Goal: Check status: Check status

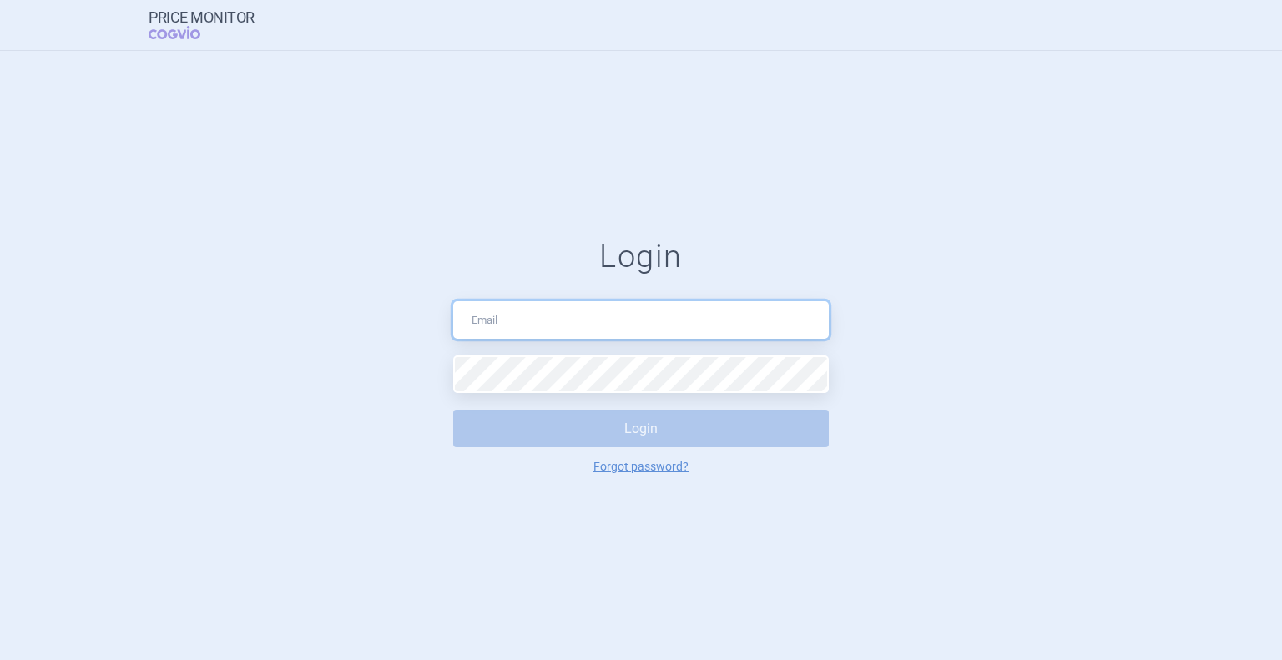
drag, startPoint x: 0, startPoint y: 0, endPoint x: 605, endPoint y: 330, distance: 689.0
click at [605, 330] on input "text" at bounding box center [641, 320] width 376 height 38
type input "[EMAIL_ADDRESS][PERSON_NAME][DOMAIN_NAME]"
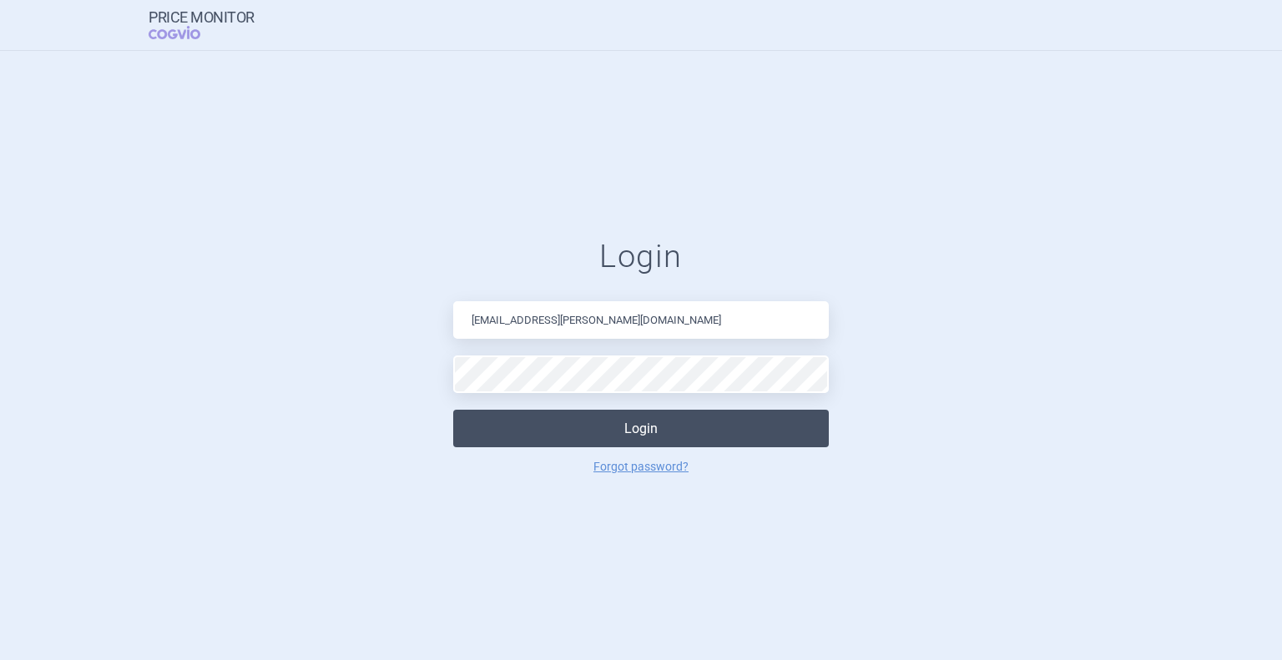
click at [638, 433] on button "Login" at bounding box center [641, 429] width 376 height 38
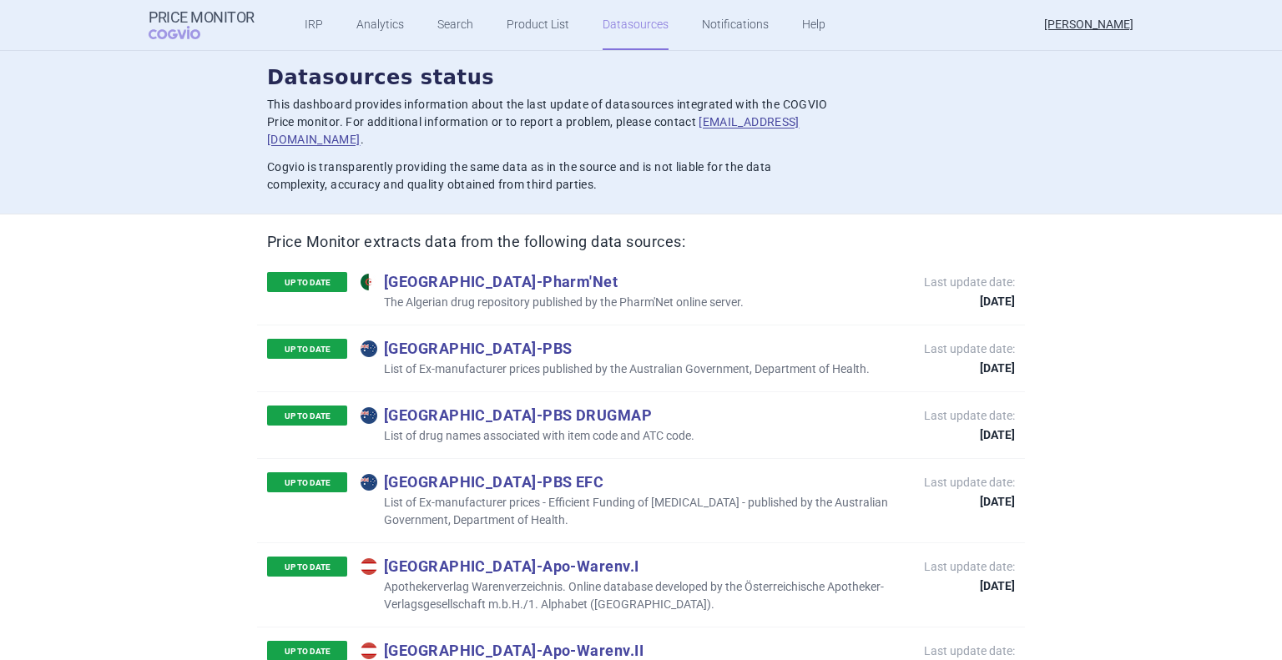
click at [626, 23] on link "Datasources" at bounding box center [635, 25] width 66 height 50
click at [437, 15] on link "Search" at bounding box center [455, 25] width 36 height 50
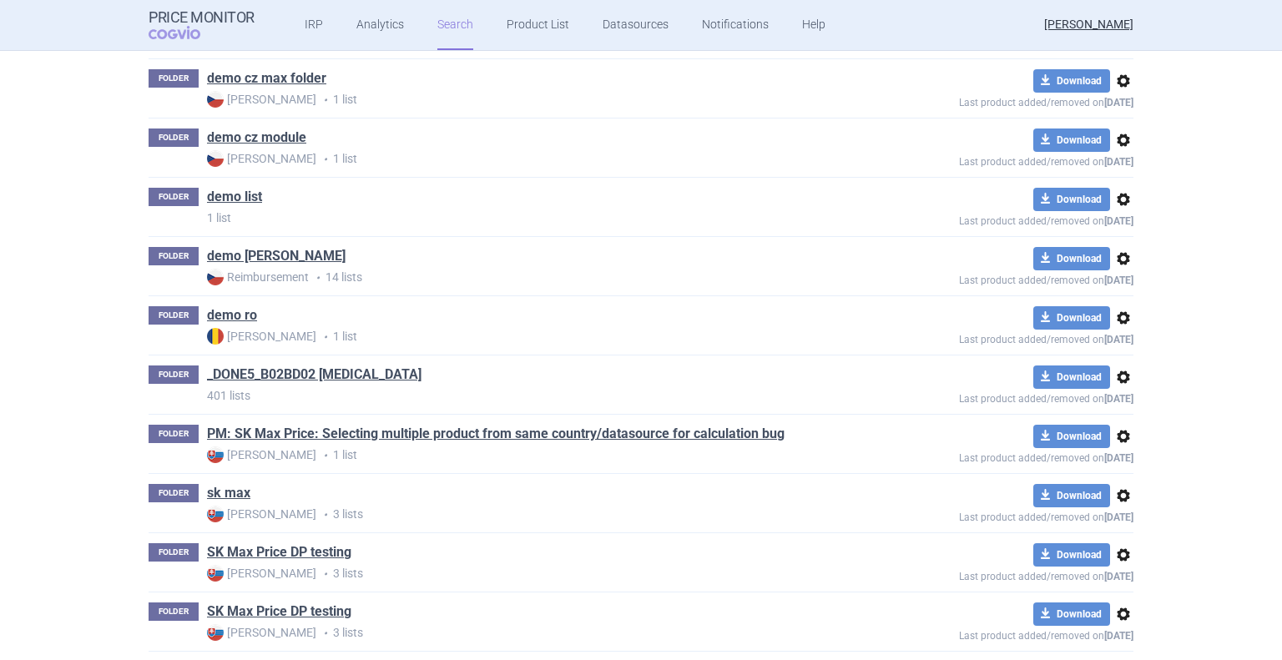
scroll to position [461, 0]
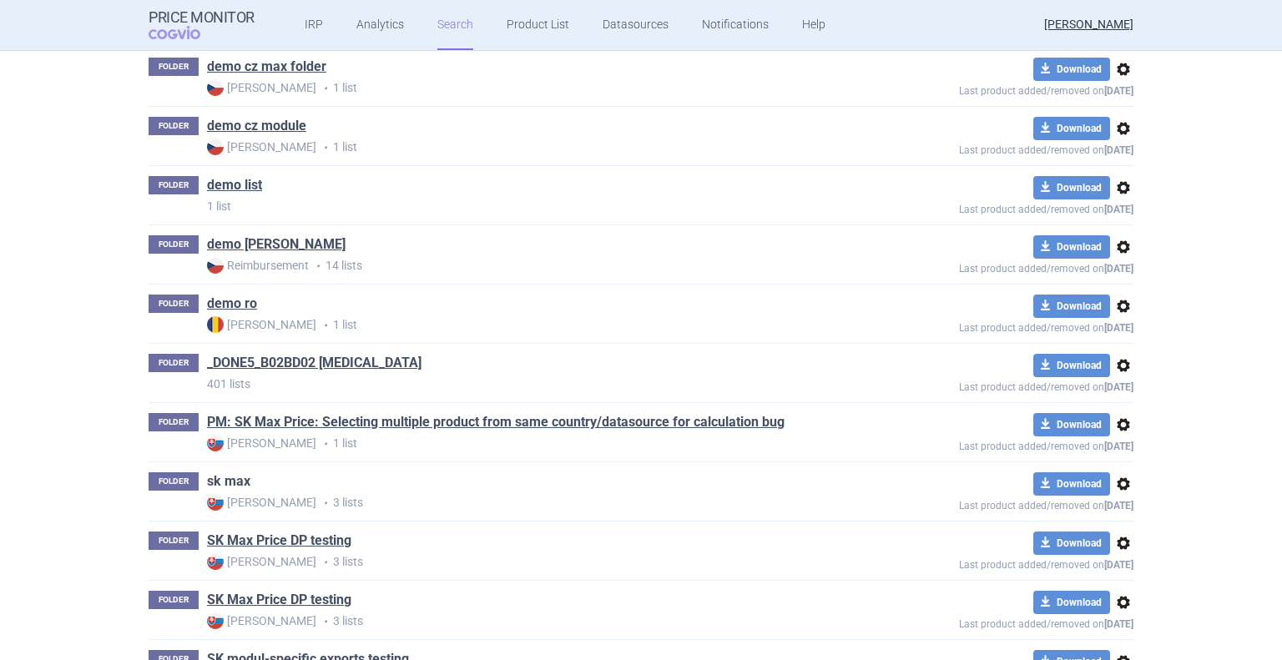
click at [238, 473] on link "sk max" at bounding box center [228, 481] width 43 height 18
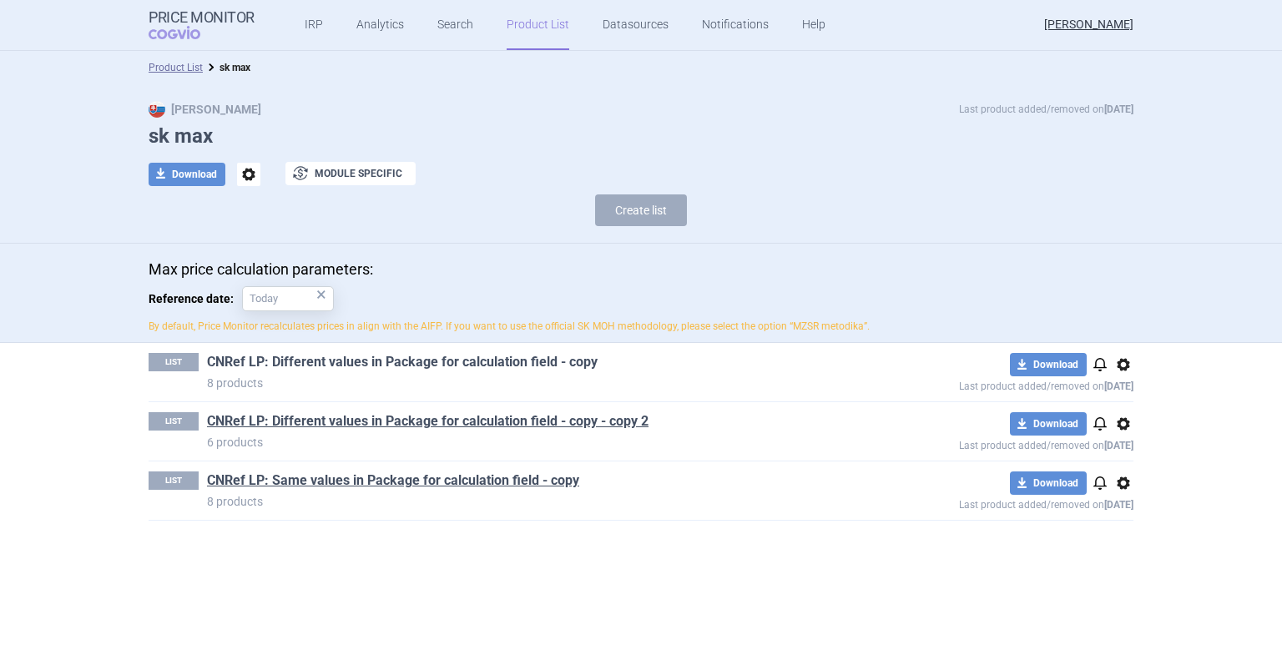
click at [315, 361] on link "CNRef LP: Different values in Package for calculation field - copy" at bounding box center [402, 362] width 391 height 18
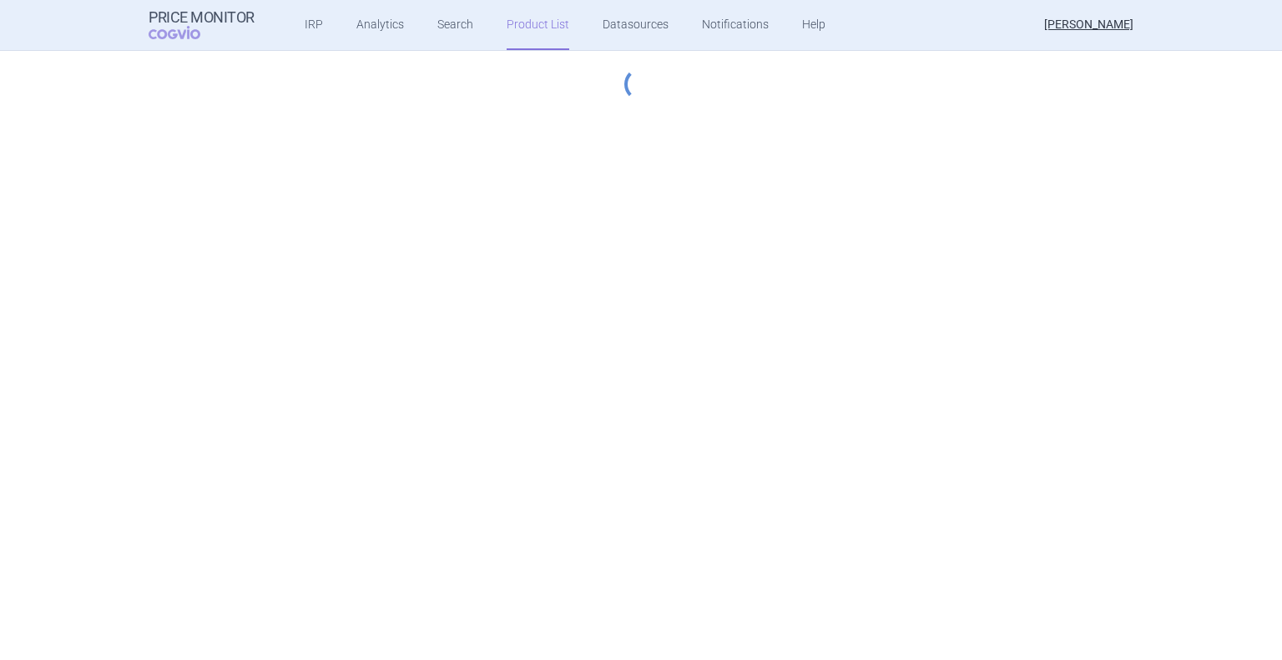
select select "[DATE]"
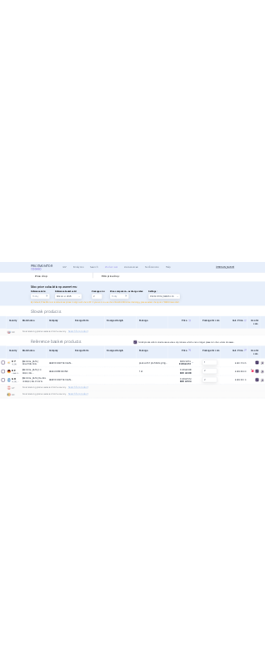
scroll to position [567, 0]
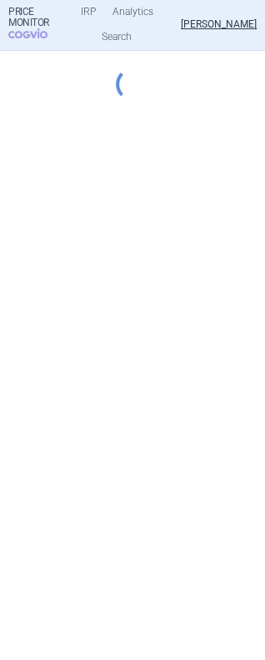
select select "[DATE]"
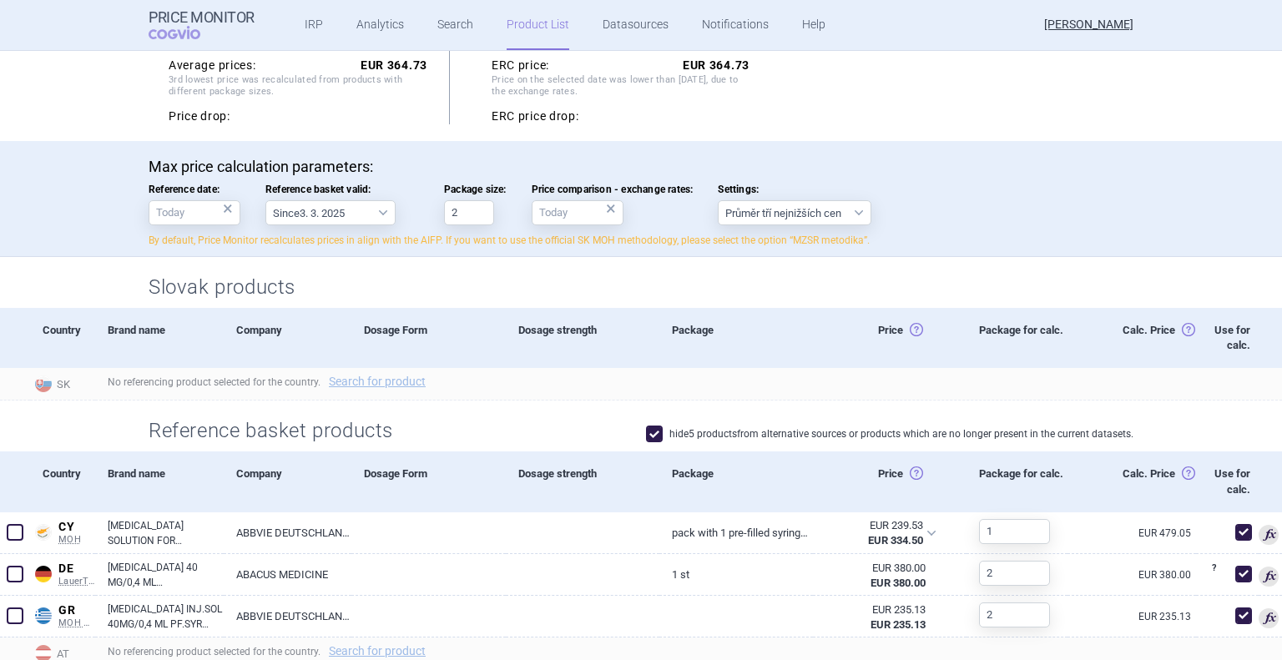
scroll to position [344, 0]
